Goal: Find specific page/section: Find specific page/section

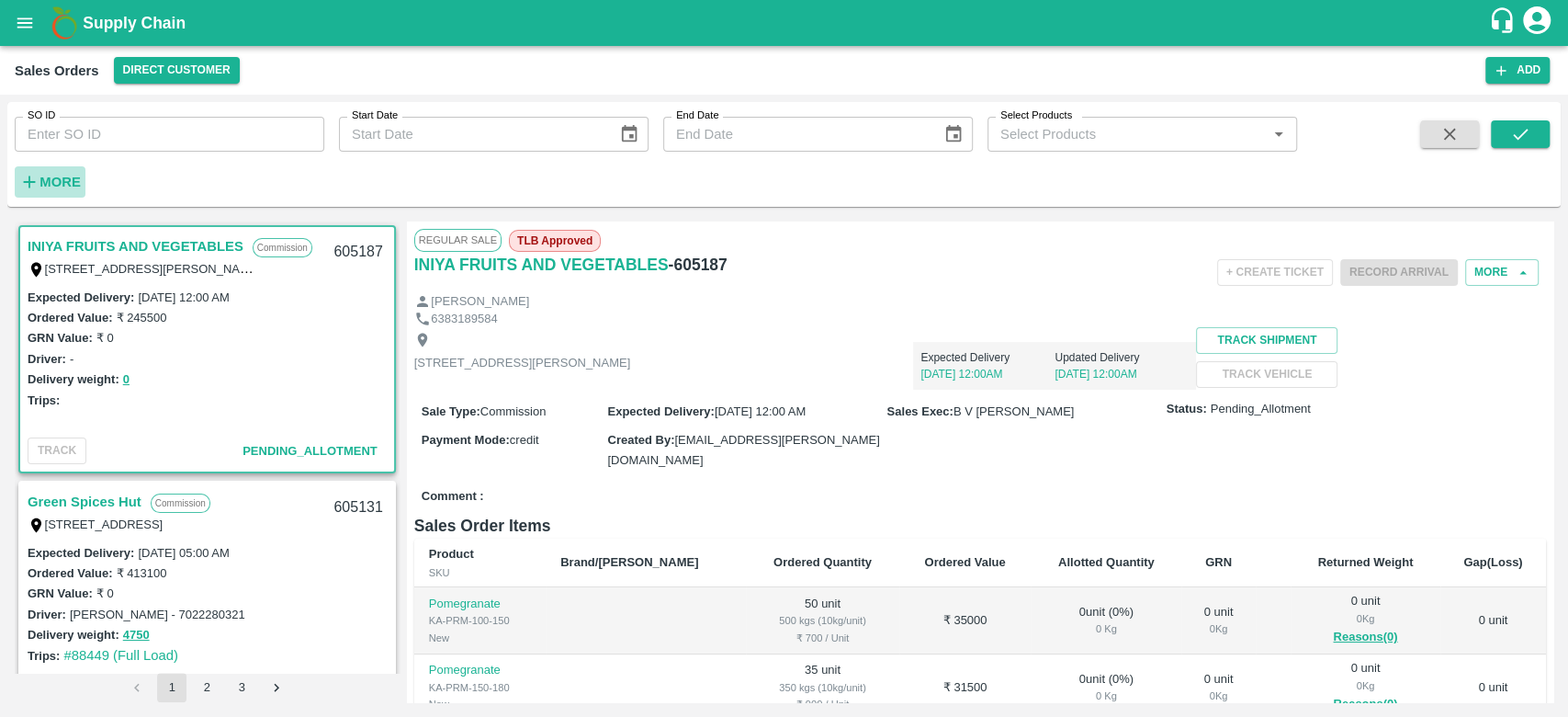
click at [53, 182] on strong "More" at bounding box center [61, 183] width 42 height 15
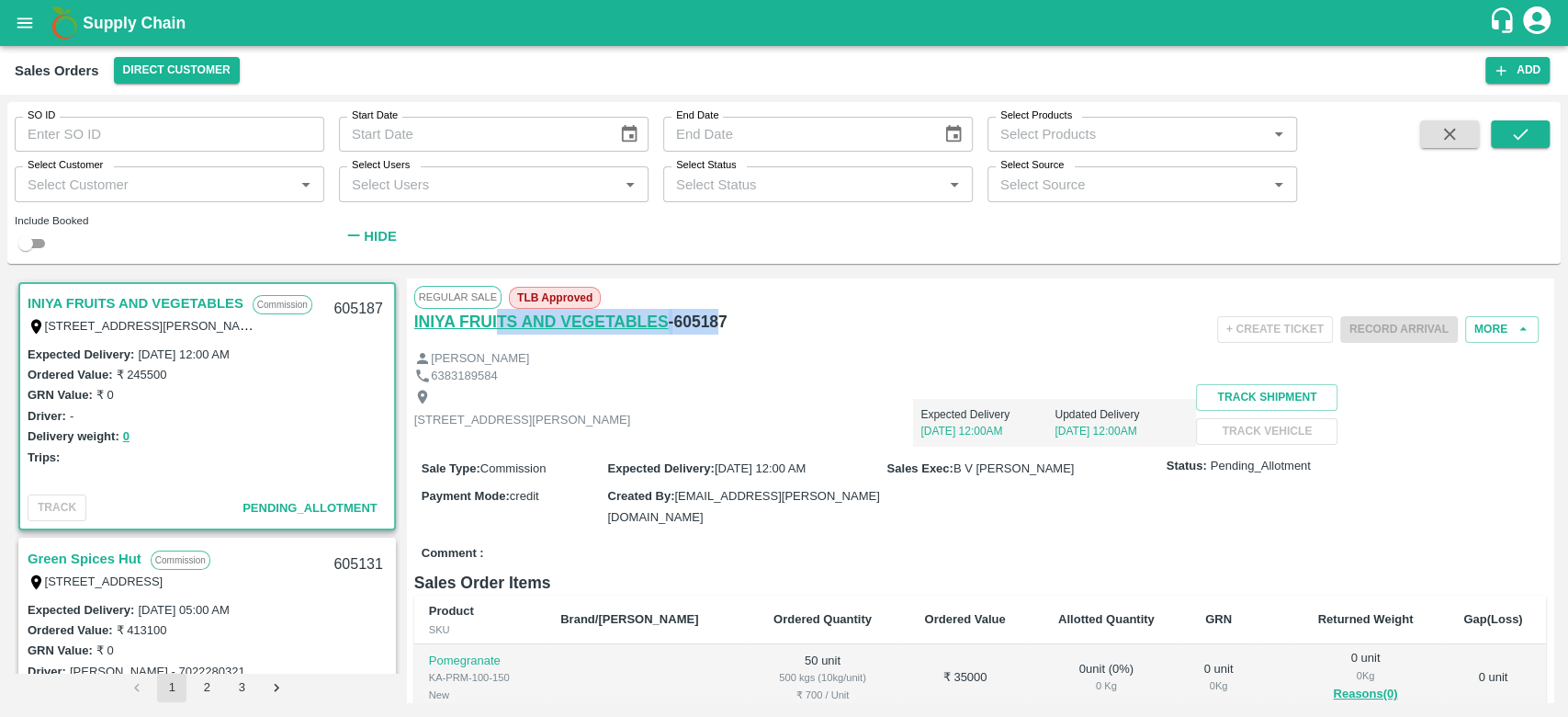
drag, startPoint x: 723, startPoint y: 319, endPoint x: 498, endPoint y: 333, distance: 225.4
click at [498, 333] on div "INIYA FRUITS AND VEGETABLES - 605187" at bounding box center [602, 321] width 377 height 26
click at [498, 333] on h6 "INIYA FRUITS AND VEGETABLES" at bounding box center [541, 321] width 254 height 26
click at [785, 338] on div "INIYA FRUITS AND VEGETABLES - 605187" at bounding box center [602, 329] width 377 height 42
drag, startPoint x: 726, startPoint y: 322, endPoint x: 413, endPoint y: 324, distance: 313.0
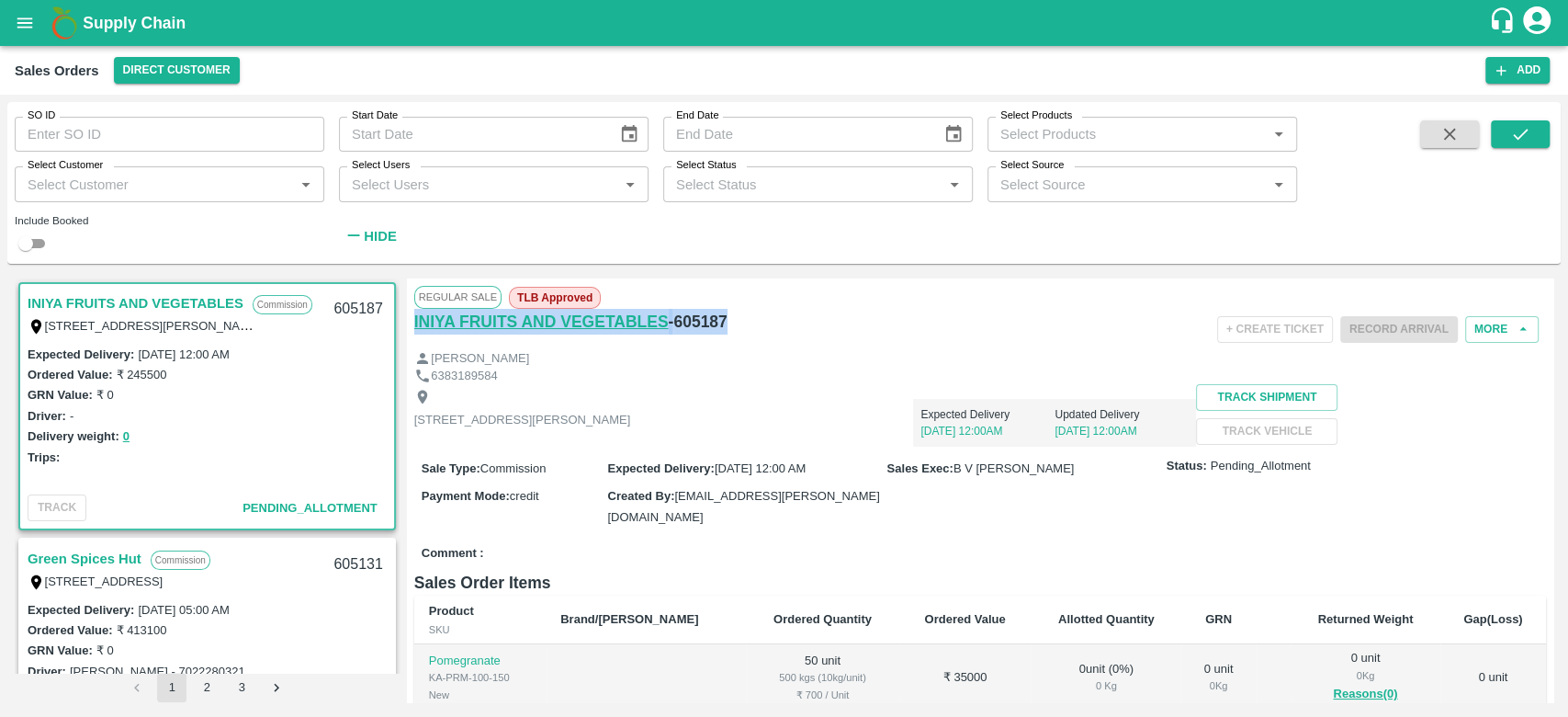
click at [414, 324] on div "INIYA FRUITS AND VEGETABLES - 605187" at bounding box center [602, 321] width 377 height 26
copy div "INIYA FRUITS AND VEGETABLES - 605187"
click at [718, 283] on div "Regular Sale TLB Approved INIYA FRUITS AND VEGETABLES - 605187 + Create Ticket …" at bounding box center [980, 490] width 1146 height 424
drag, startPoint x: 723, startPoint y: 326, endPoint x: 668, endPoint y: 340, distance: 56.8
click at [668, 340] on div "INIYA FRUITS AND VEGETABLES - 605187" at bounding box center [602, 329] width 377 height 42
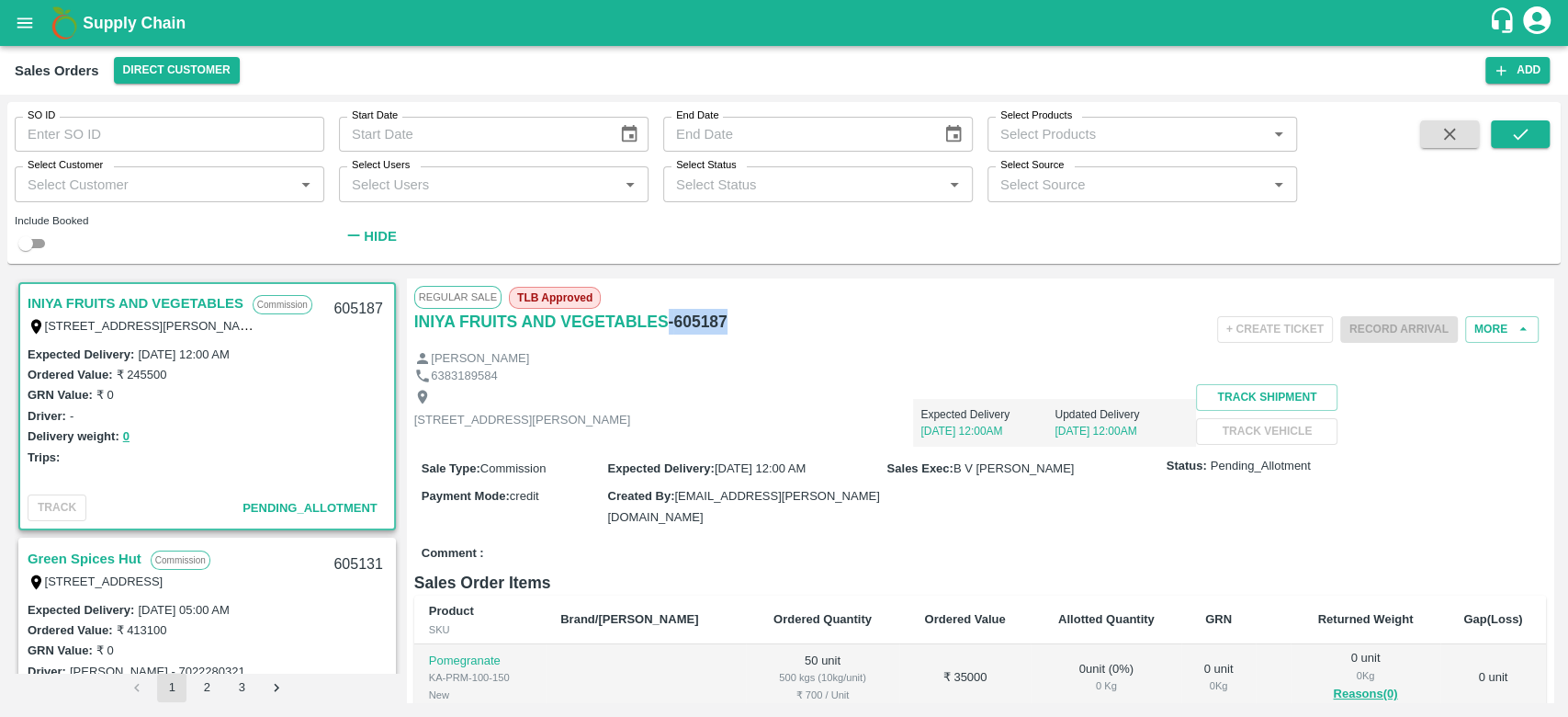
copy h6 "- 605187"
